Goal: Task Accomplishment & Management: Manage account settings

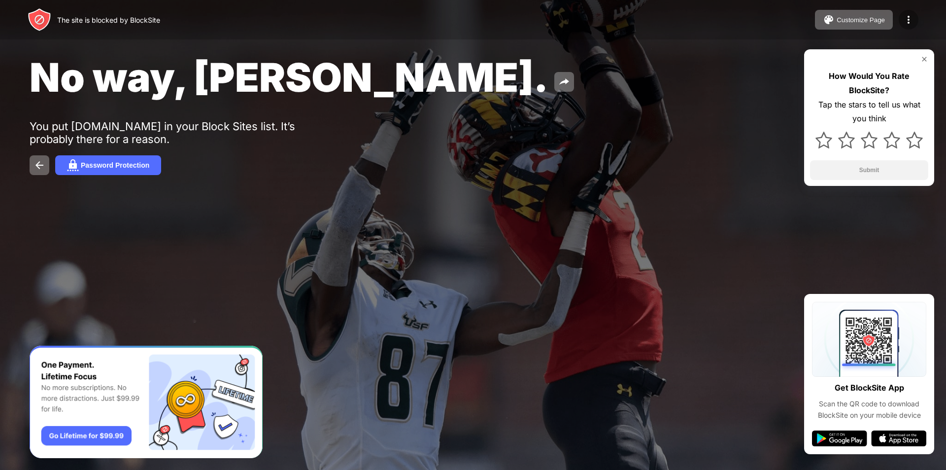
click at [910, 20] on img at bounding box center [909, 20] width 12 height 12
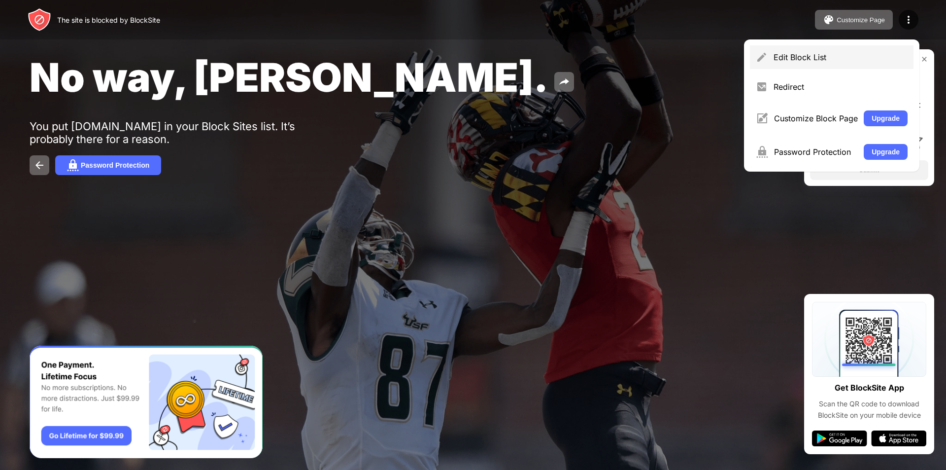
click at [801, 58] on div "Edit Block List" at bounding box center [841, 57] width 134 height 10
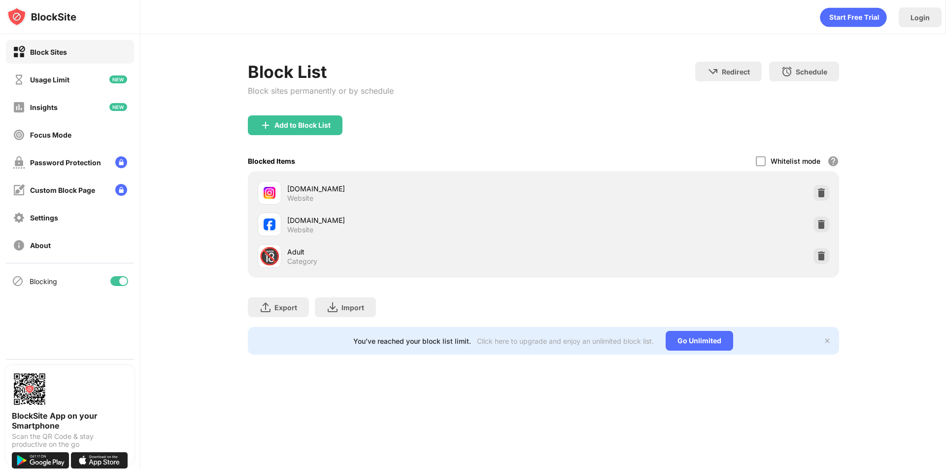
click at [22, 51] on img at bounding box center [19, 52] width 12 height 12
click at [51, 79] on div "Usage Limit" at bounding box center [49, 79] width 39 height 8
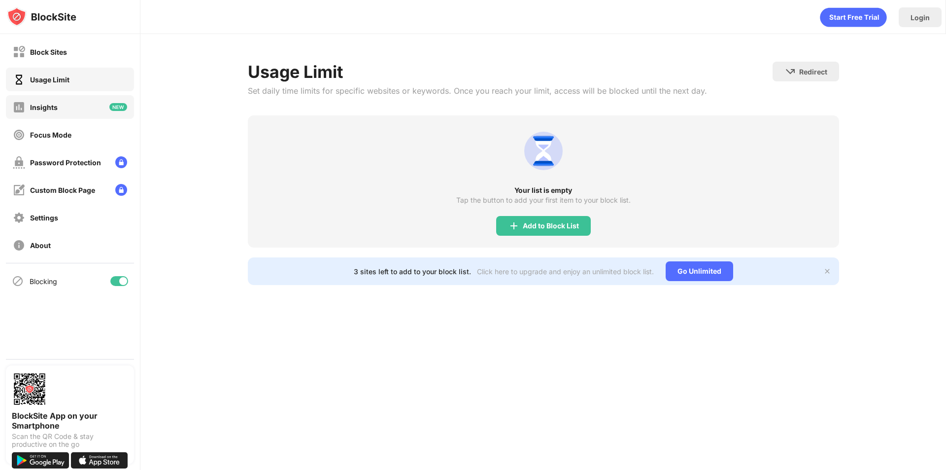
click at [44, 107] on div "Insights" at bounding box center [44, 107] width 28 height 8
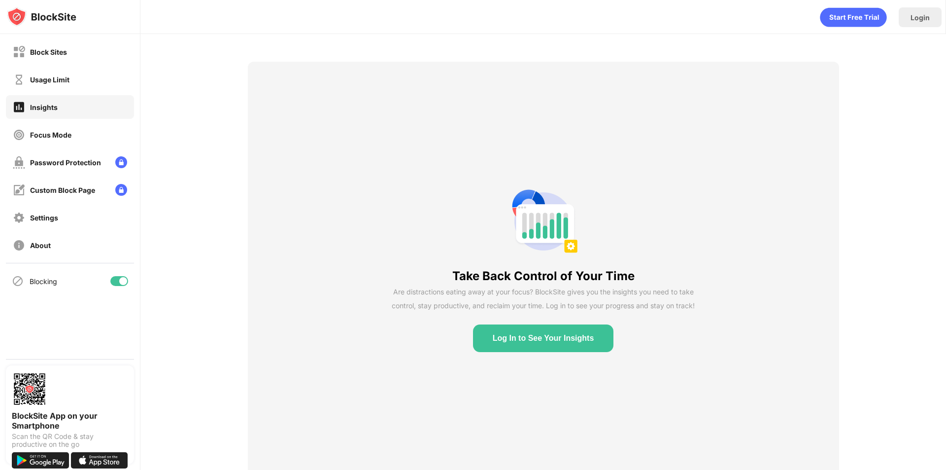
click at [534, 340] on button "Log In to See Your Insights" at bounding box center [543, 338] width 141 height 28
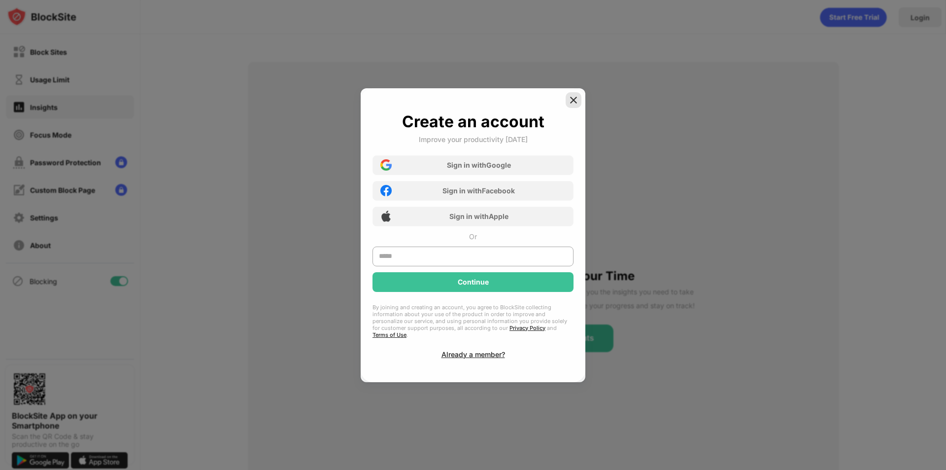
click at [567, 99] on div at bounding box center [574, 100] width 16 height 16
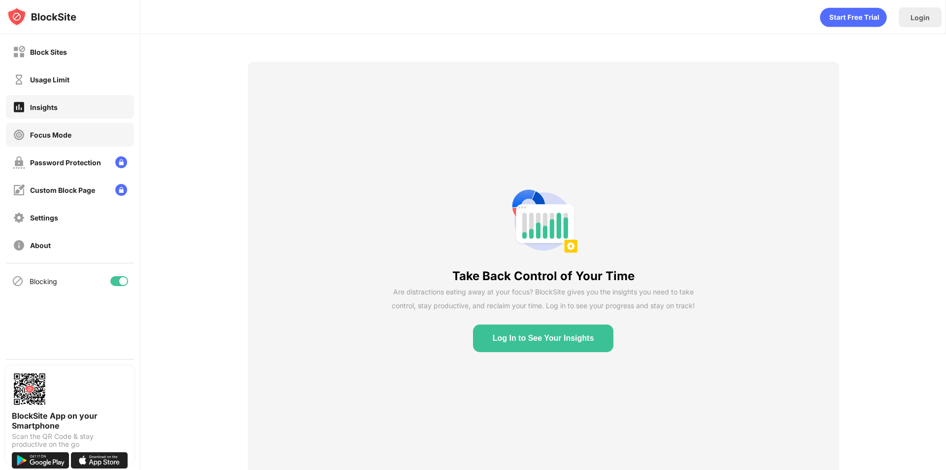
click at [48, 136] on div "Focus Mode" at bounding box center [50, 135] width 41 height 8
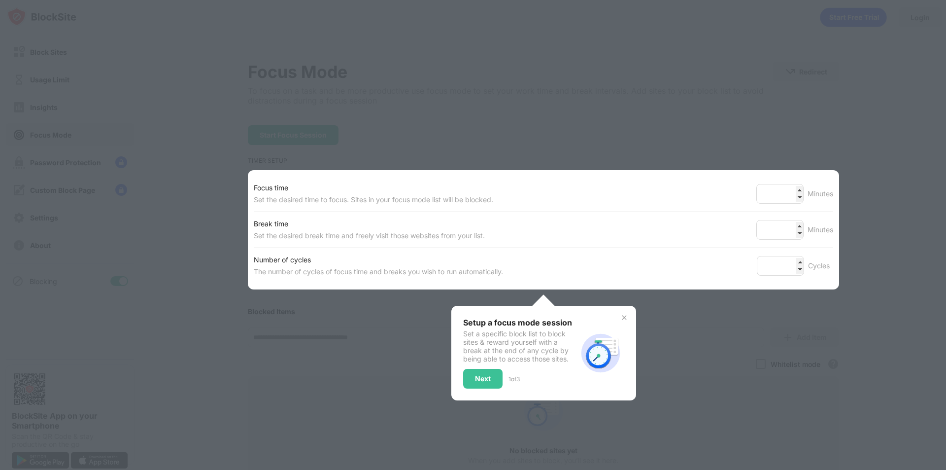
click at [720, 325] on div at bounding box center [473, 235] width 946 height 470
click at [620, 319] on img at bounding box center [624, 317] width 8 height 8
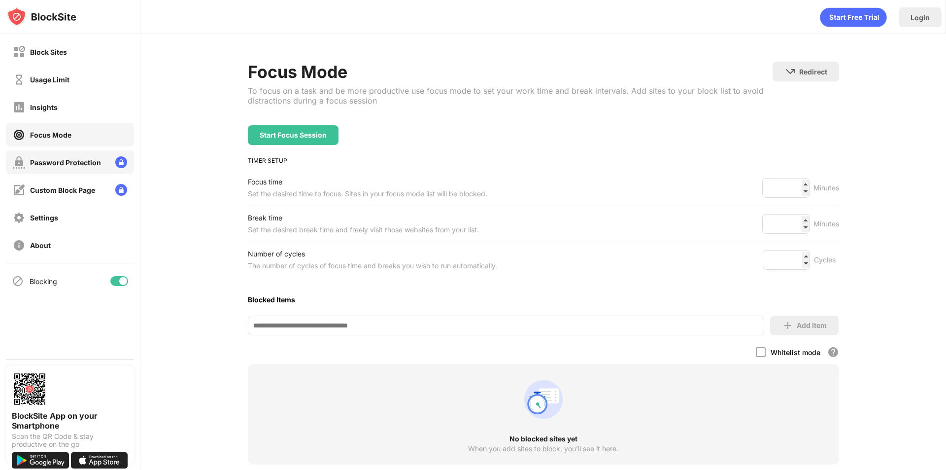
click at [70, 165] on div "Password Protection" at bounding box center [65, 162] width 71 height 8
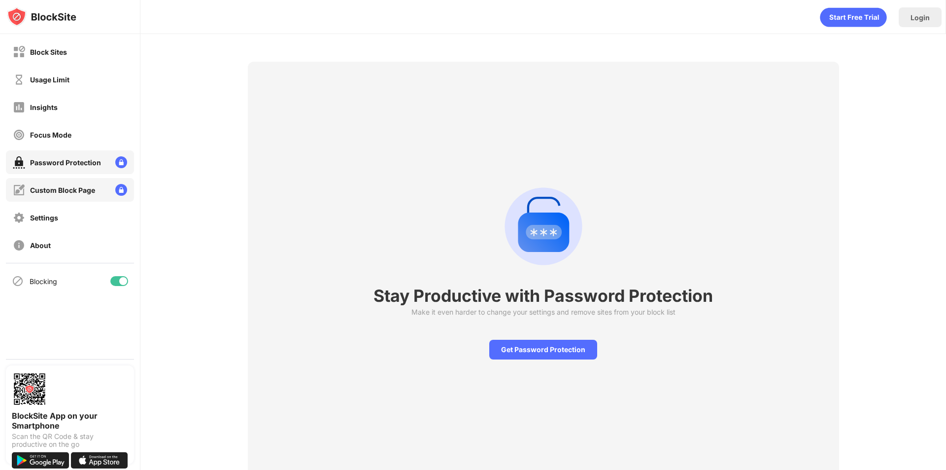
click at [58, 191] on div "Custom Block Page" at bounding box center [62, 190] width 65 height 8
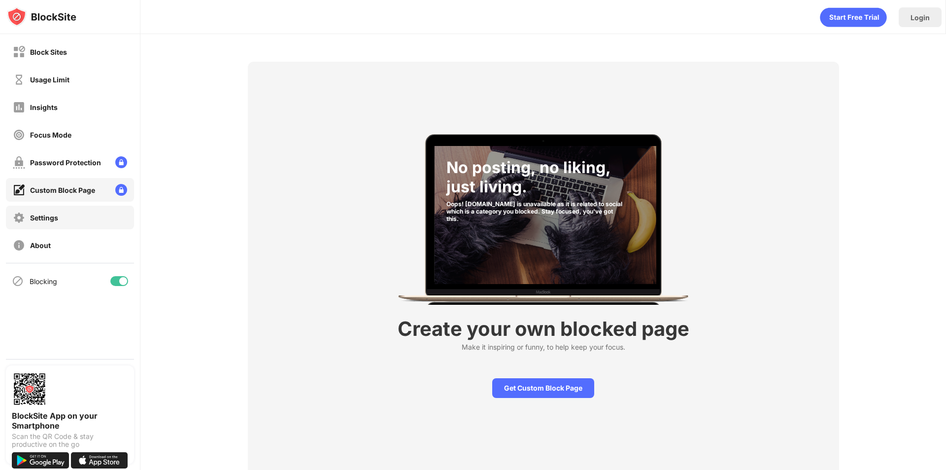
click at [50, 222] on div "Settings" at bounding box center [35, 217] width 45 height 12
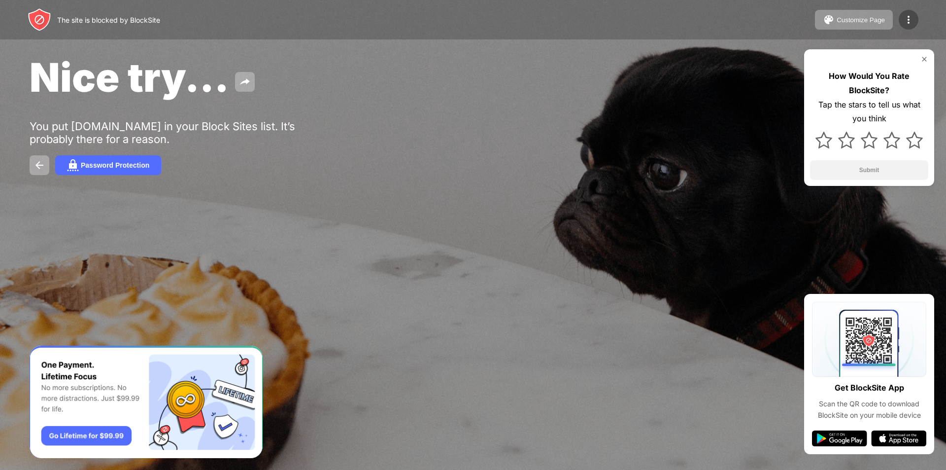
click at [908, 18] on img at bounding box center [909, 20] width 12 height 12
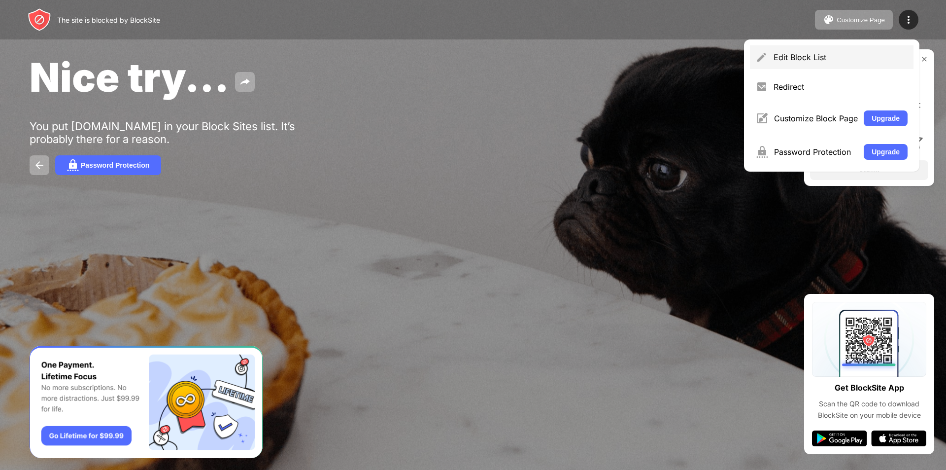
click at [802, 59] on div "Edit Block List" at bounding box center [841, 57] width 134 height 10
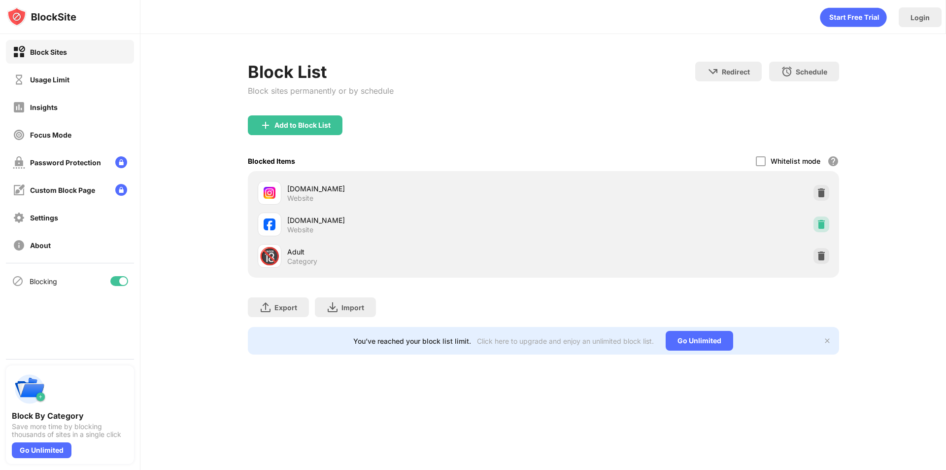
click at [821, 224] on img at bounding box center [822, 224] width 10 height 10
